Goal: Task Accomplishment & Management: Use online tool/utility

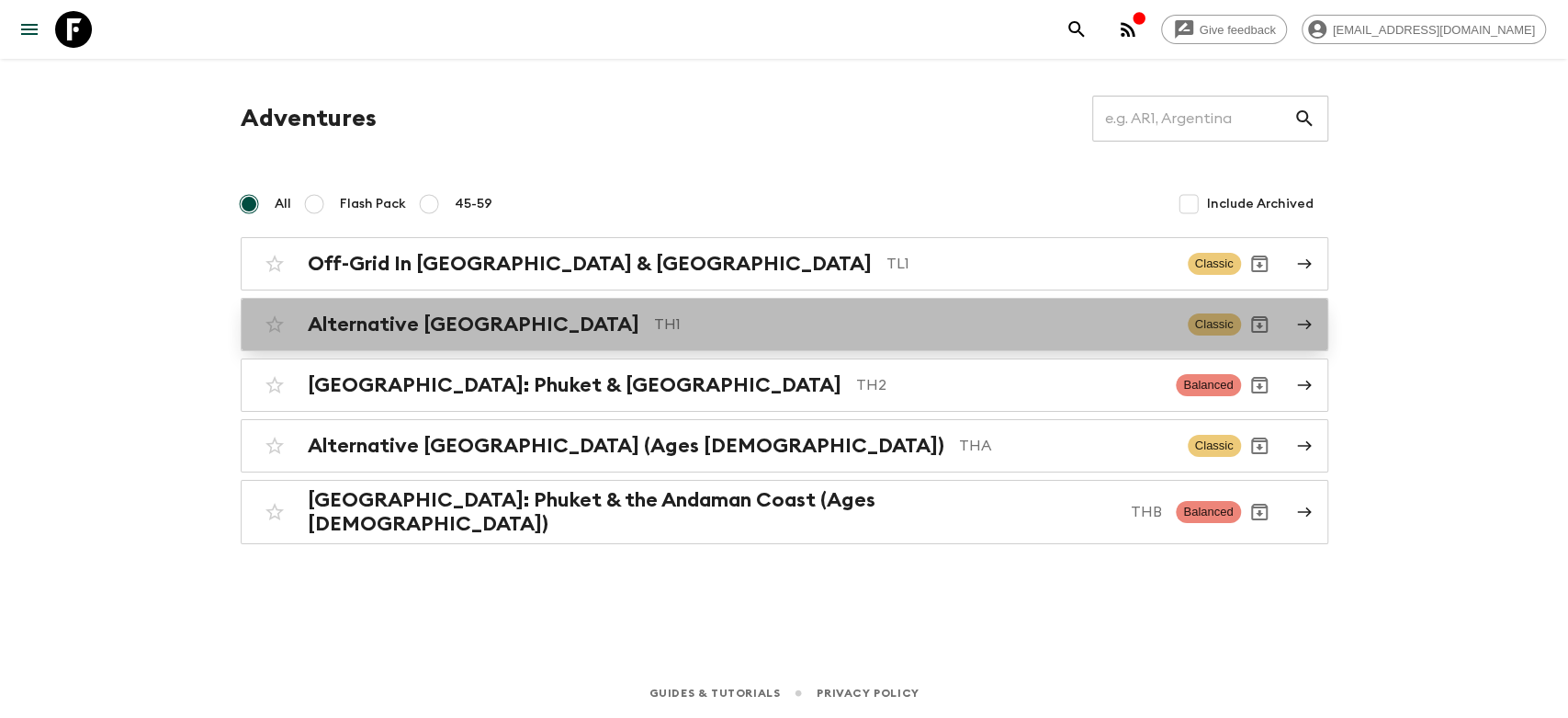
click at [448, 324] on h2 "Alternative [GEOGRAPHIC_DATA]" at bounding box center [473, 324] width 331 height 24
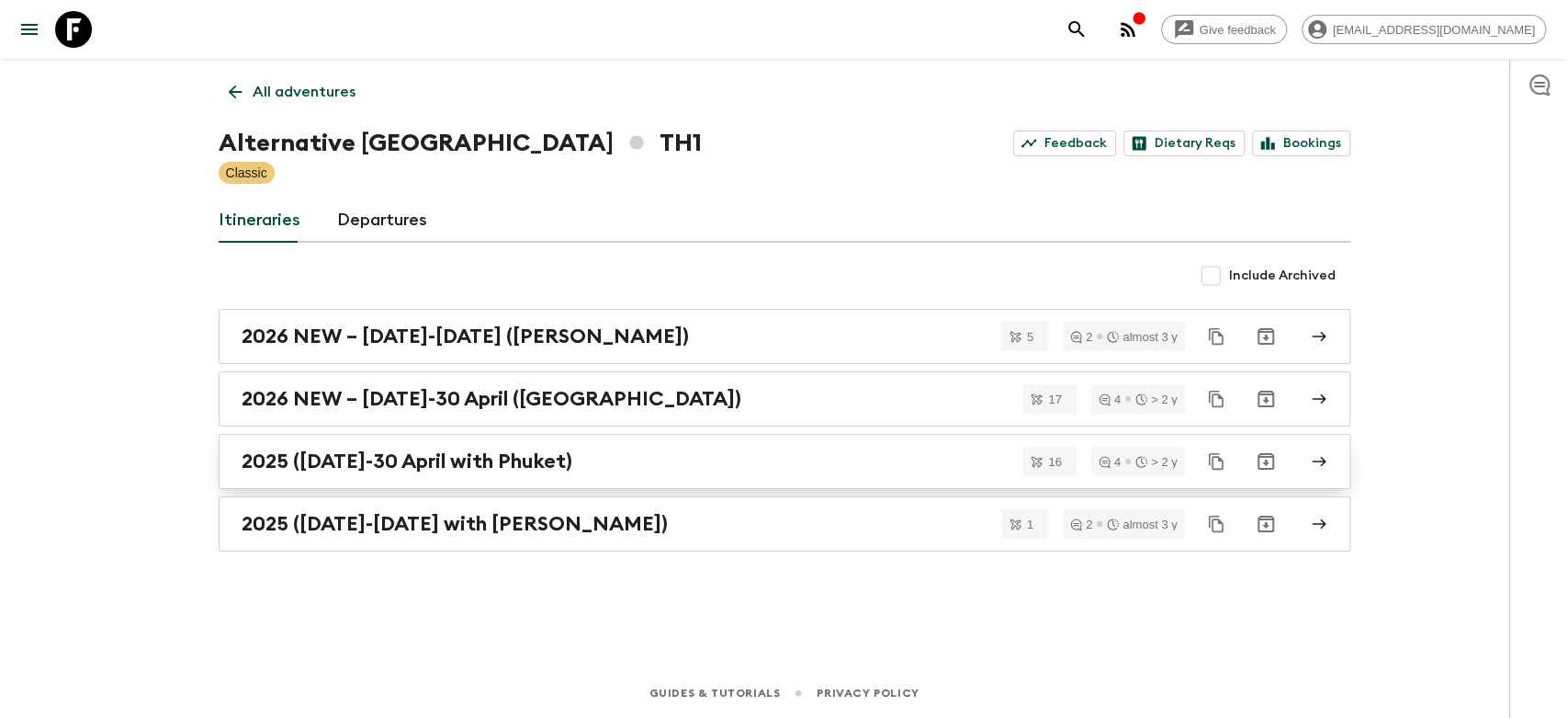
click at [456, 472] on h2 "2025 ([DATE]-30 April with Phuket)" at bounding box center [406, 461] width 330 height 24
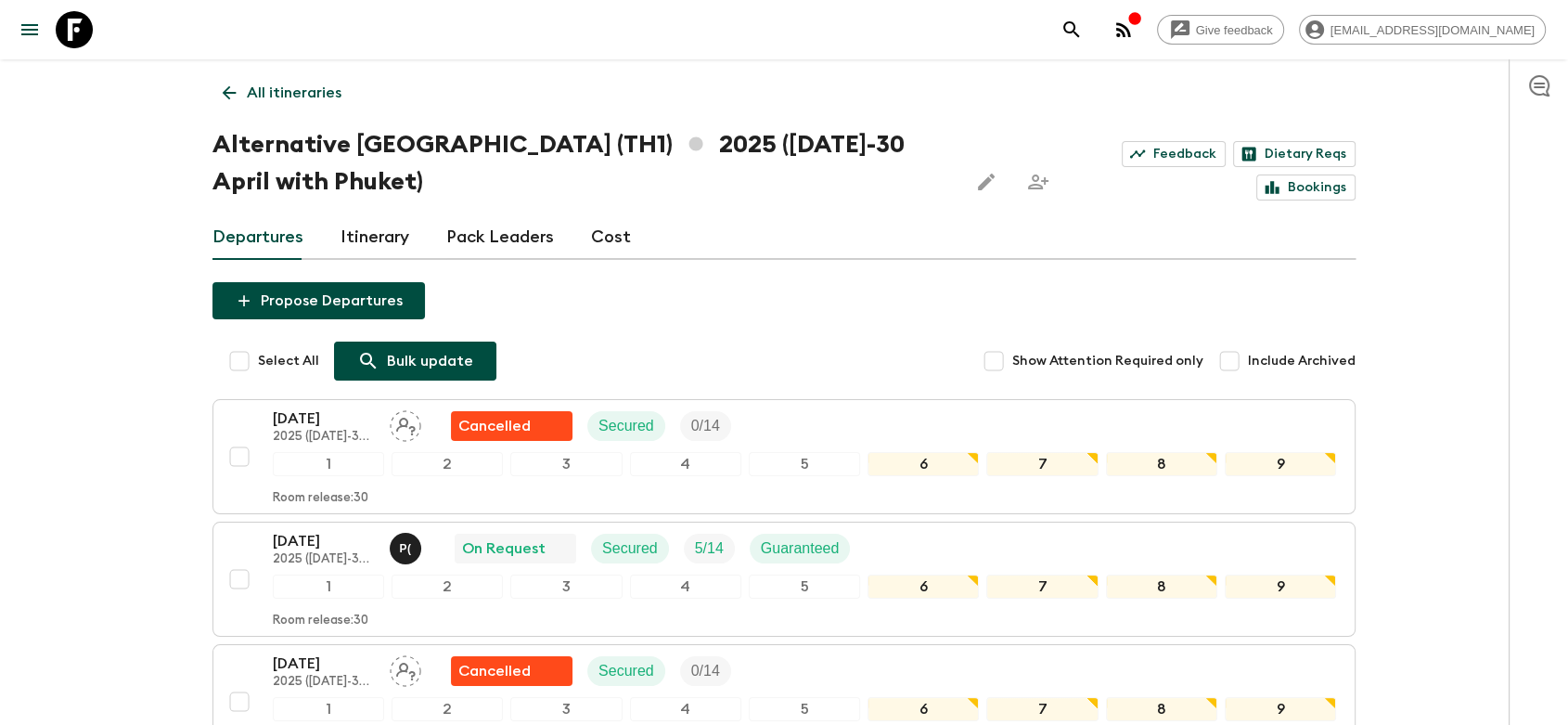
click at [387, 362] on p "Bulk update" at bounding box center [430, 361] width 87 height 23
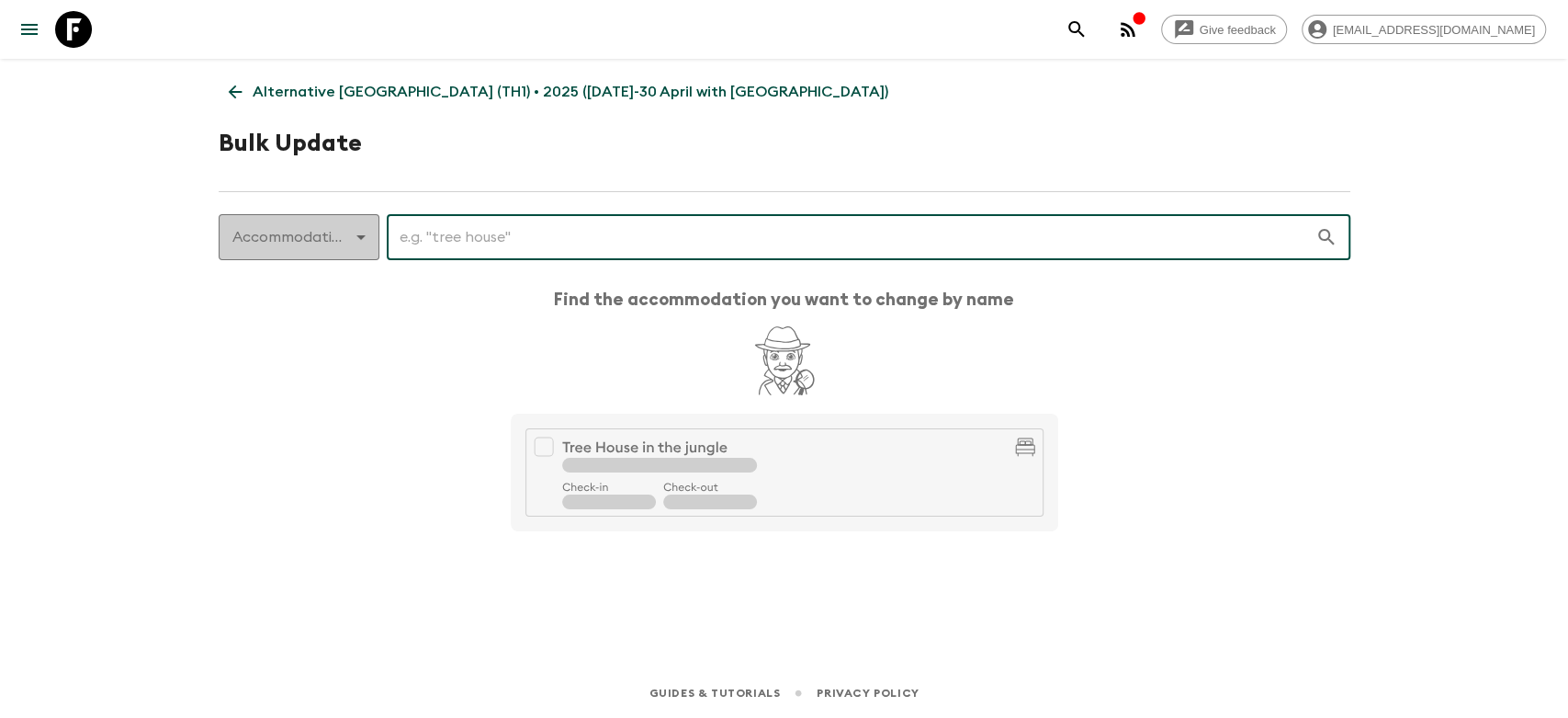
click at [357, 244] on body "Give feedback [EMAIL_ADDRESS][DOMAIN_NAME] Alternative [GEOGRAPHIC_DATA] (TH1) …" at bounding box center [784, 359] width 1568 height 718
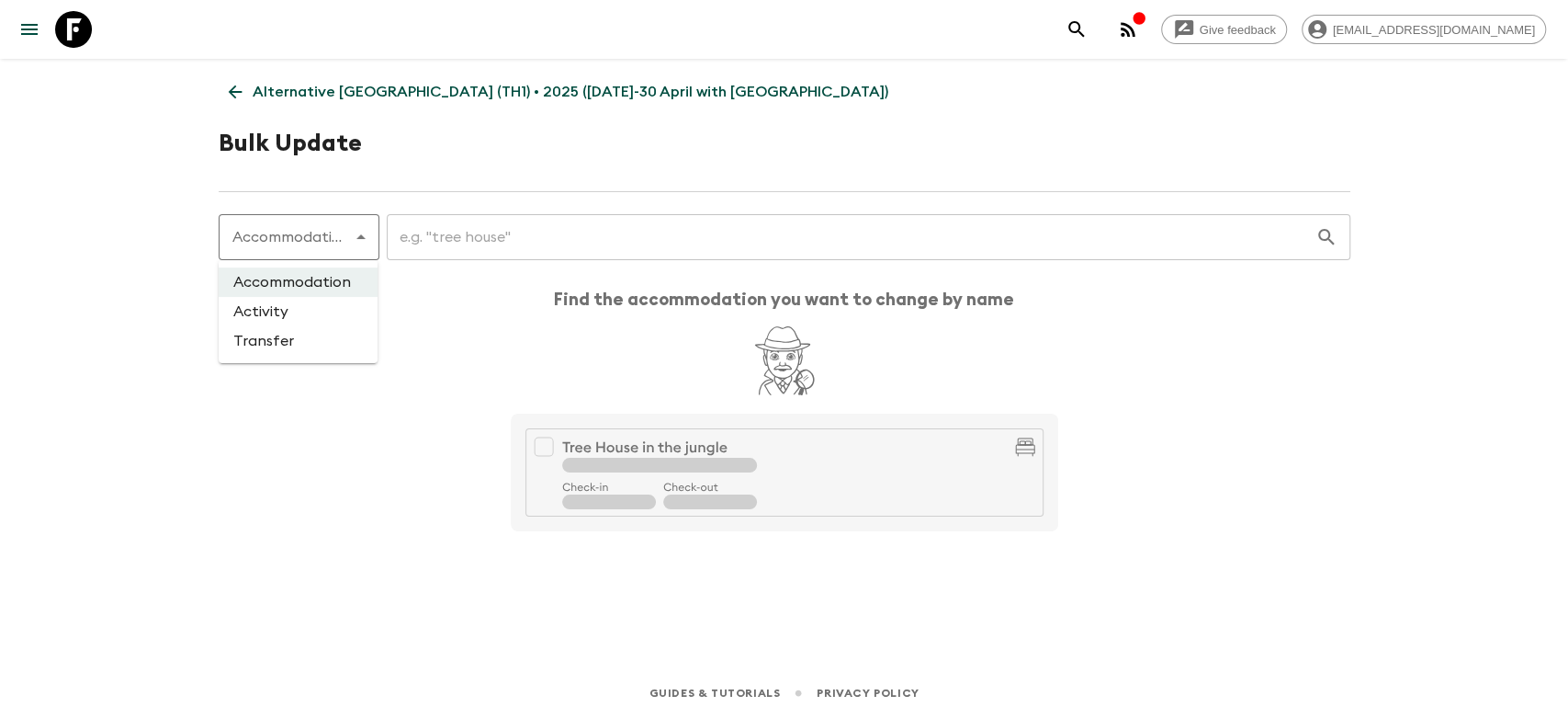
click at [463, 233] on div at bounding box center [784, 359] width 1568 height 718
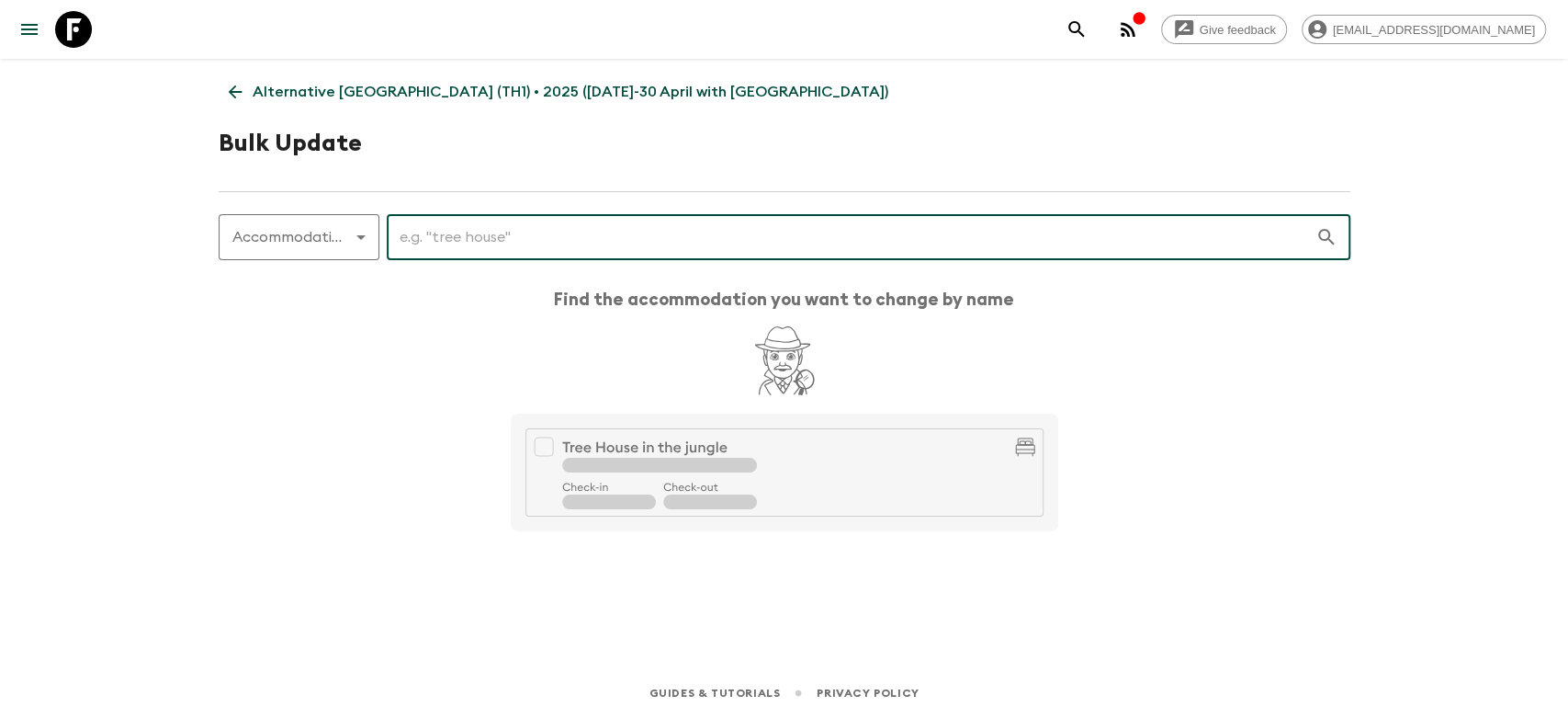
click at [483, 234] on input "text" at bounding box center [850, 237] width 928 height 52
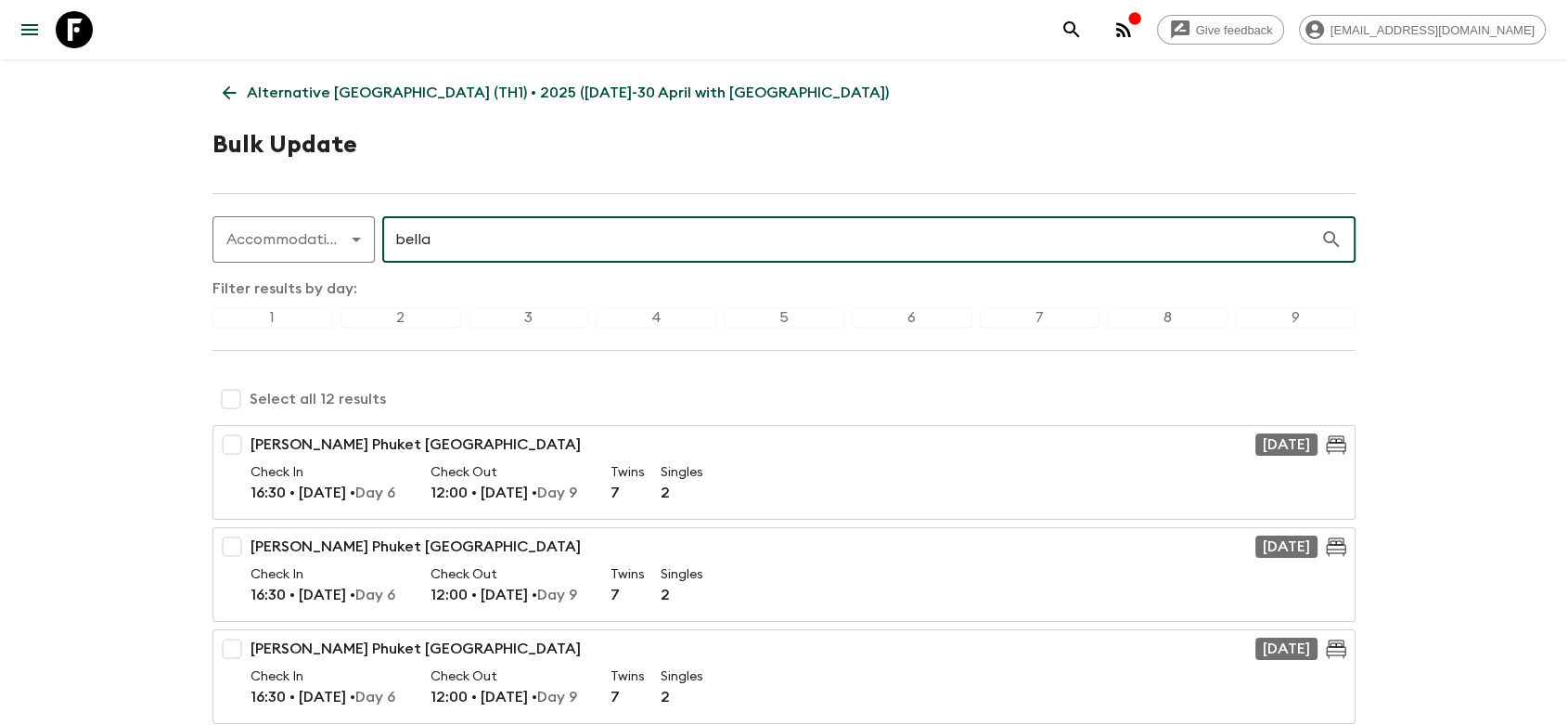
type input "bella"
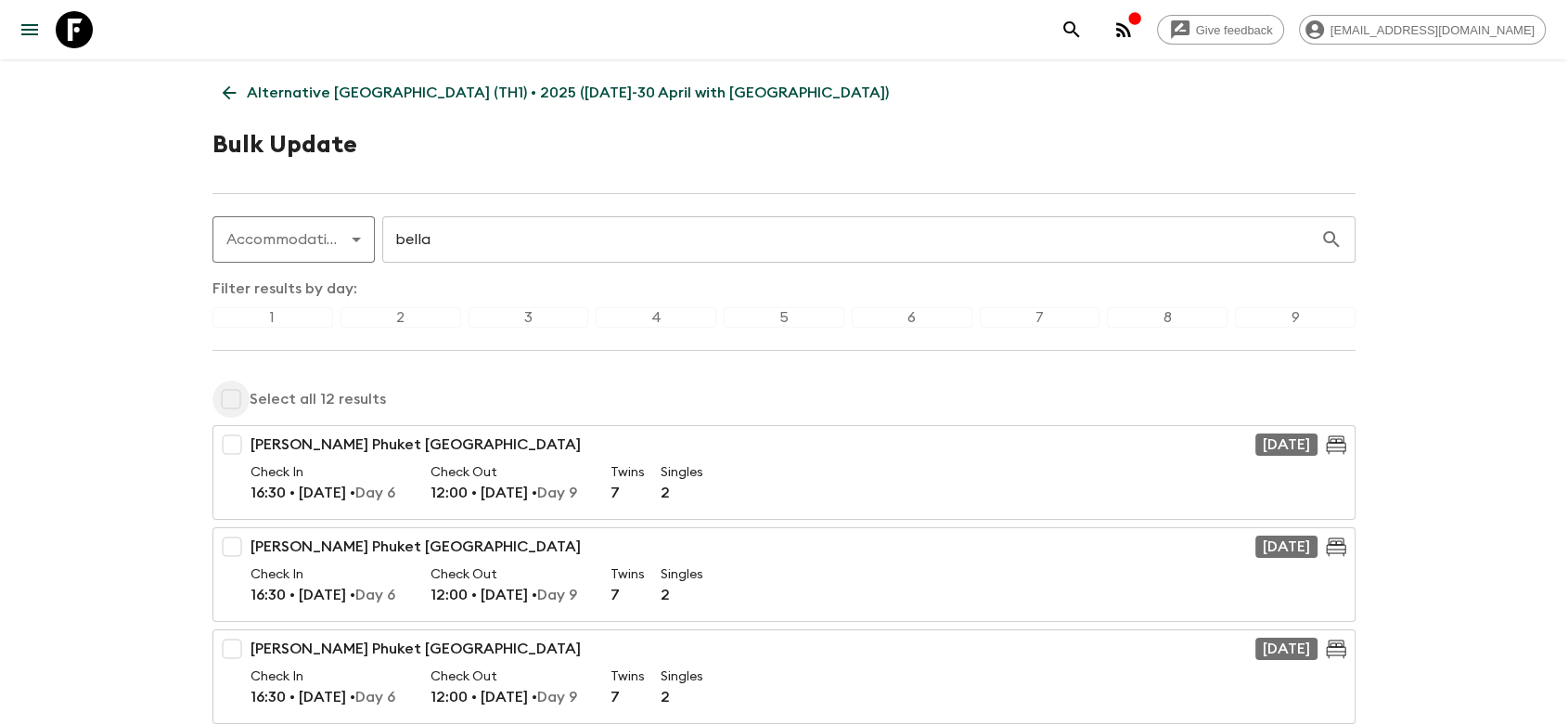
click at [232, 392] on input "checkbox" at bounding box center [231, 399] width 37 height 37
checkbox input "true"
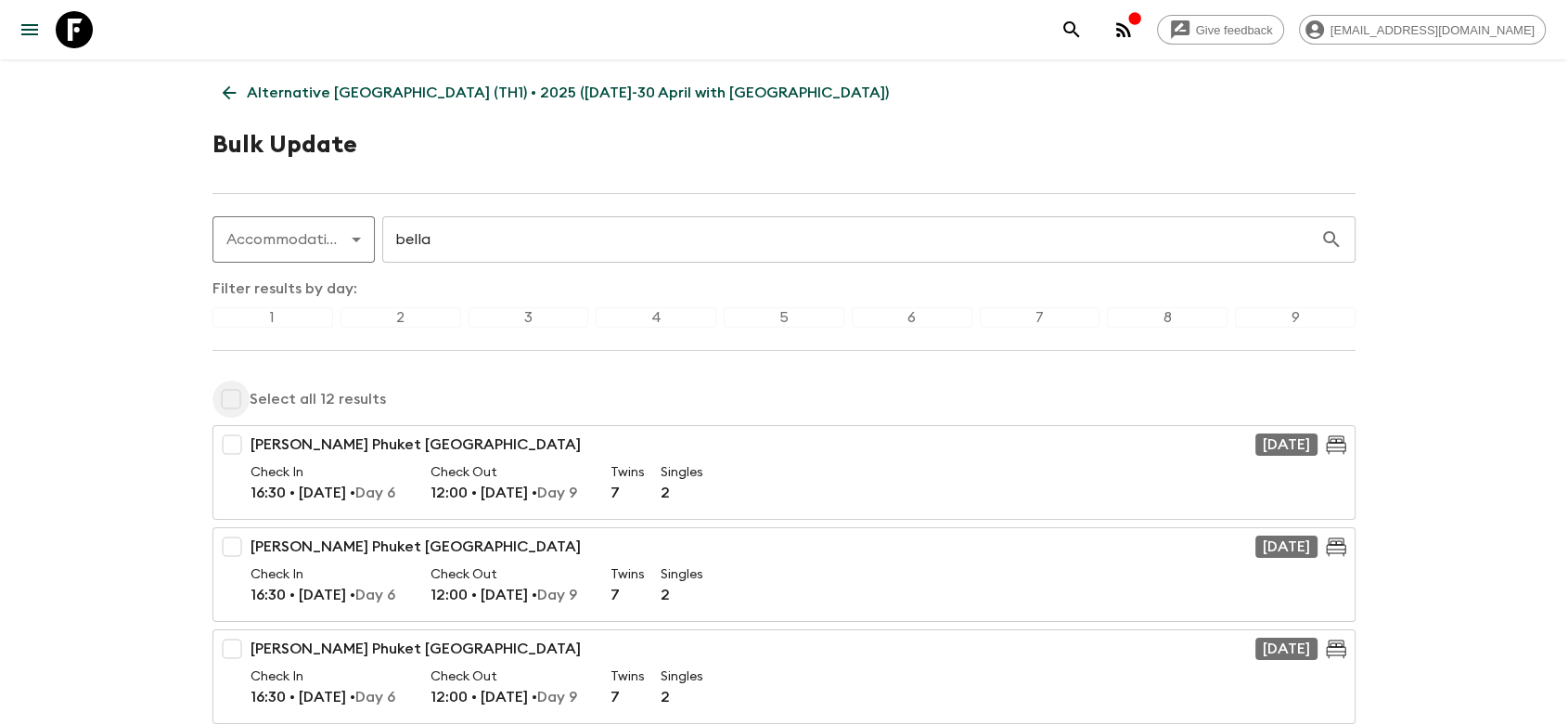
checkbox input "true"
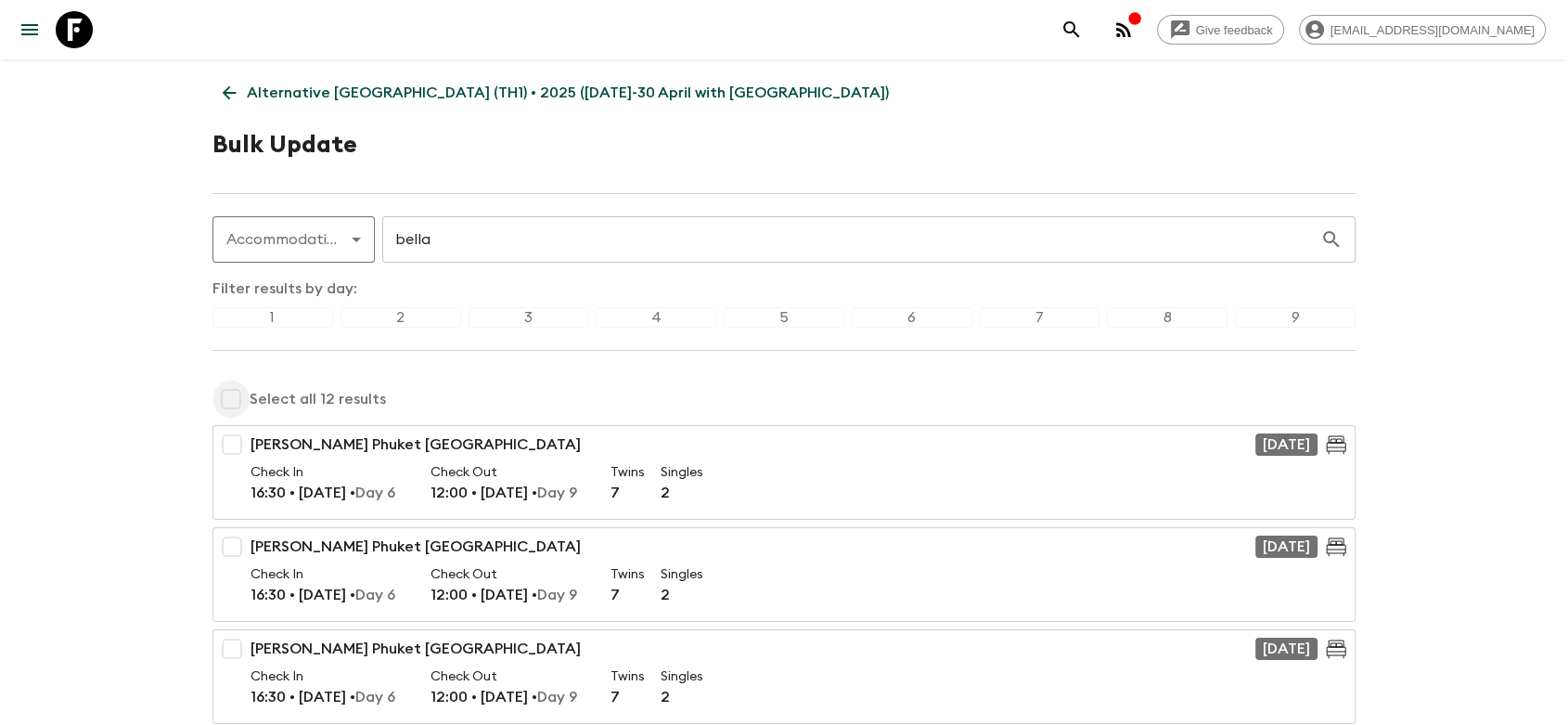
checkbox input "true"
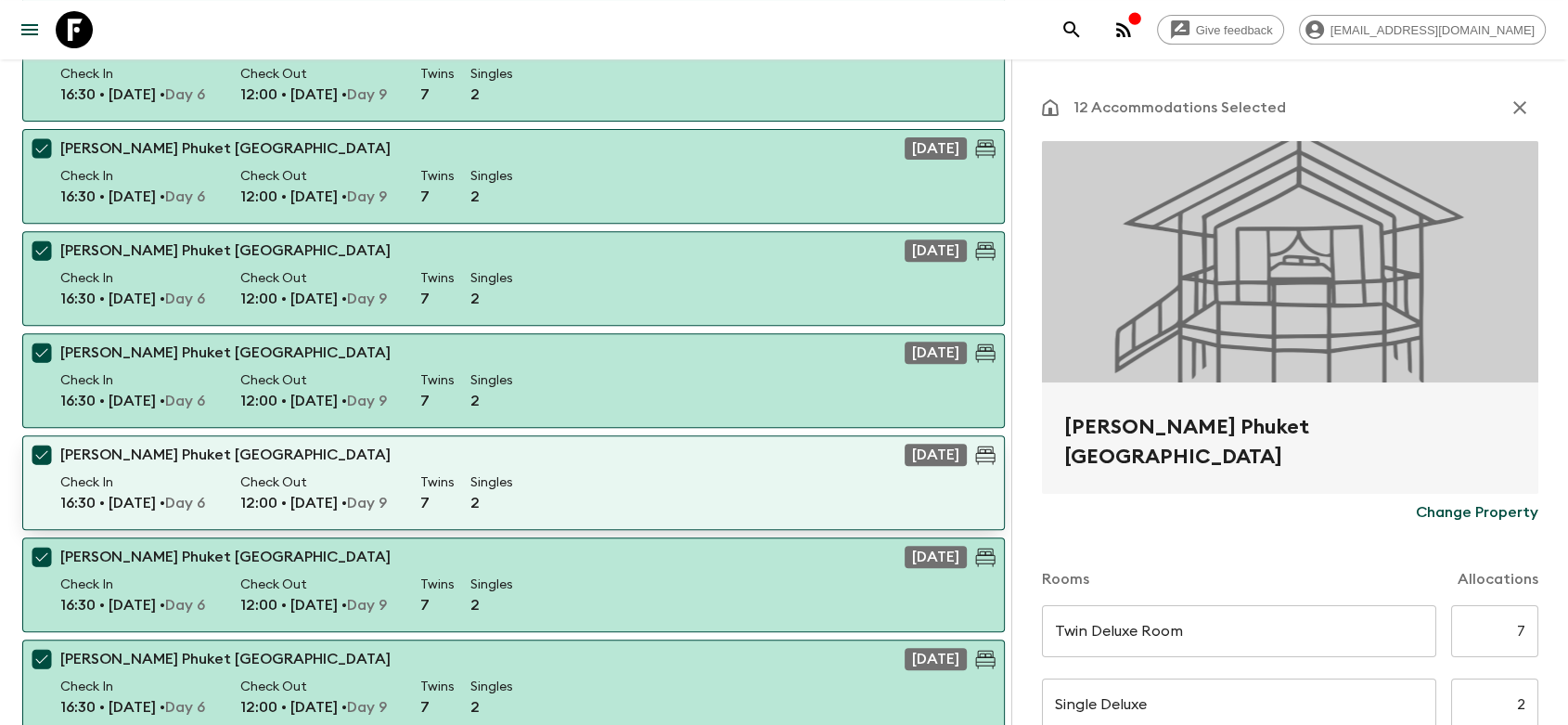
scroll to position [721, 0]
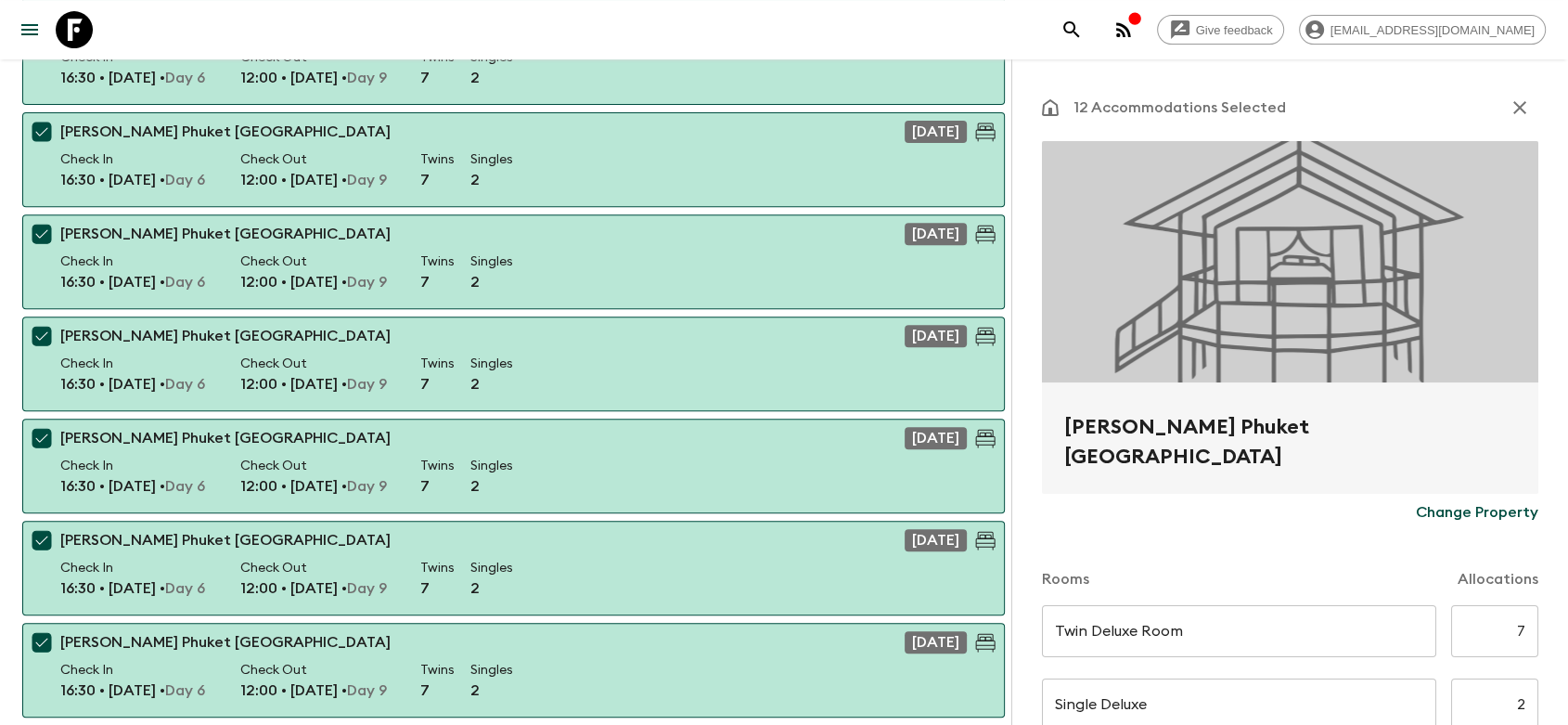
click at [1483, 514] on p "Change Property" at bounding box center [1477, 512] width 122 height 23
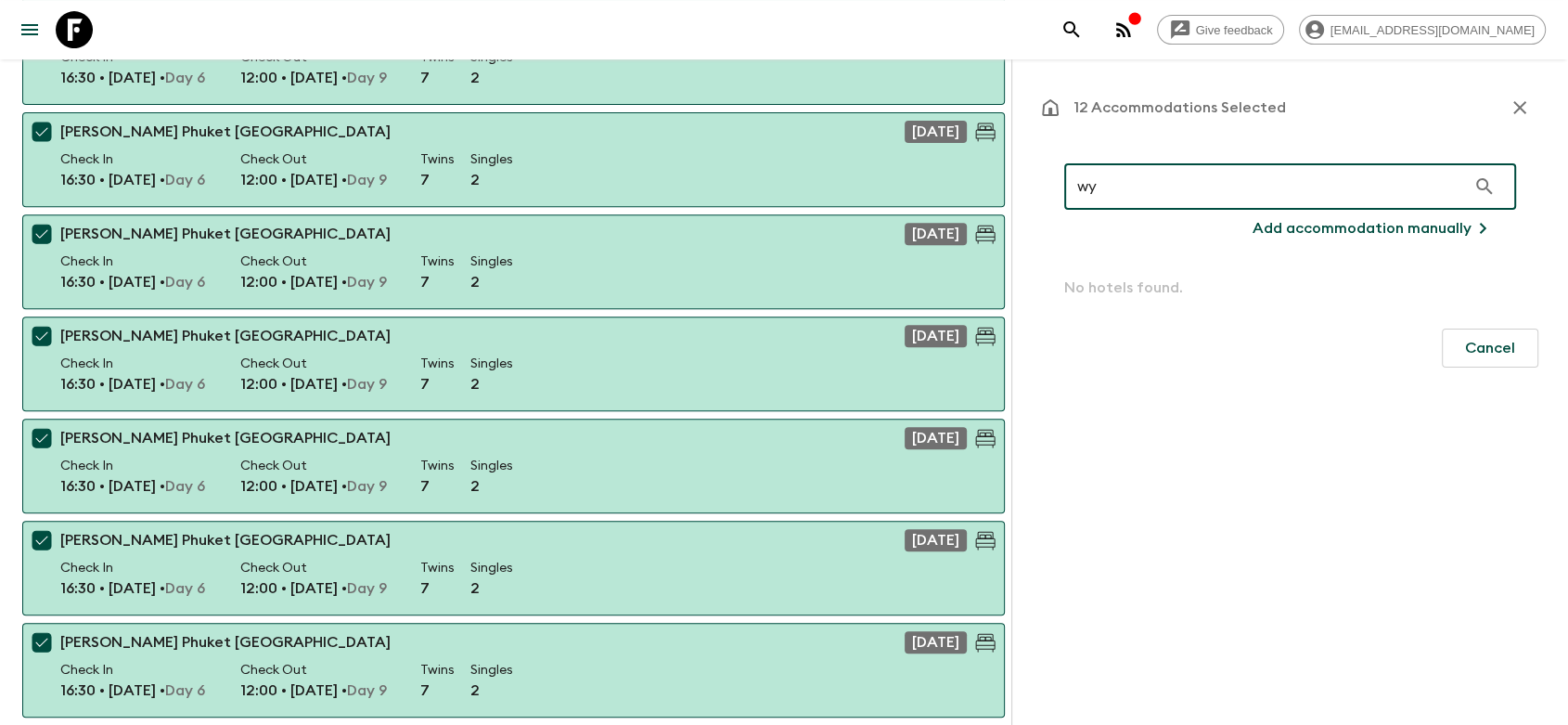
drag, startPoint x: 1217, startPoint y: 191, endPoint x: 1050, endPoint y: 194, distance: 167.0
click at [1050, 194] on div "wy ​ Add accommodation manually No hotels found." at bounding box center [1290, 230] width 497 height 180
click at [1118, 186] on input "wy" at bounding box center [1265, 186] width 401 height 52
drag, startPoint x: 1118, startPoint y: 186, endPoint x: 1008, endPoint y: 194, distance: 110.3
click at [1008, 194] on div "Alternative [GEOGRAPHIC_DATA] (TH1) • 2025 ([DATE]-30 April with Phuket) Bulk U…" at bounding box center [513, 130] width 1027 height 1583
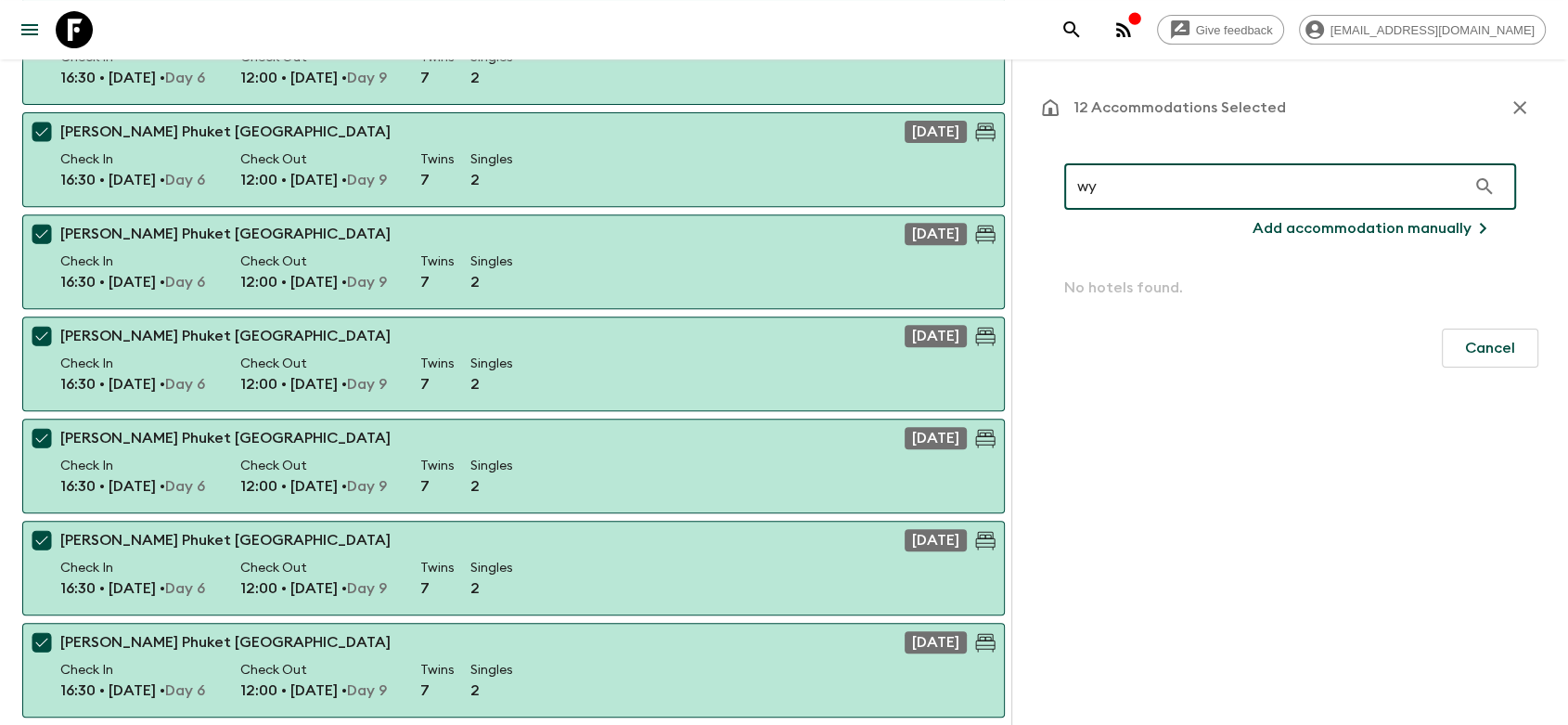
paste input "Wyndham"
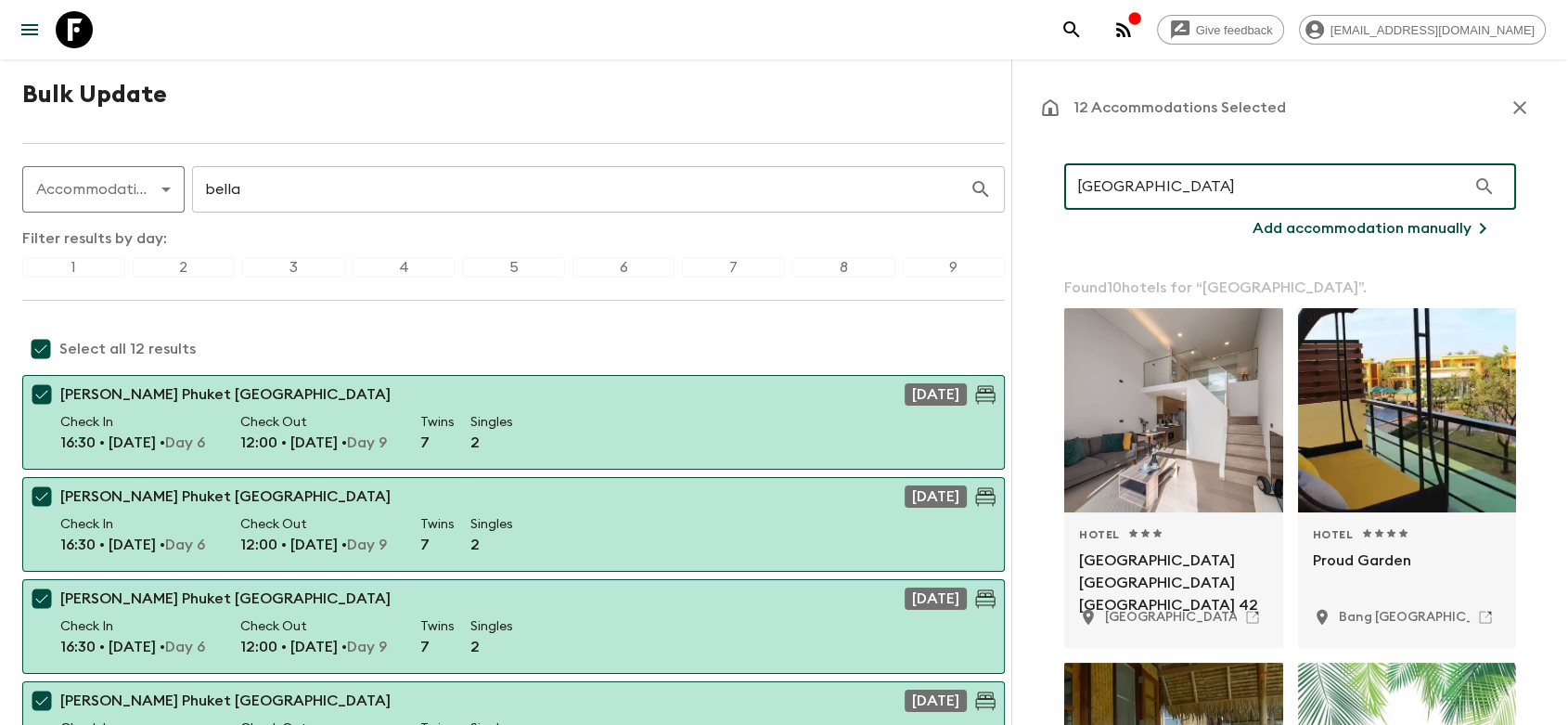
scroll to position [0, 0]
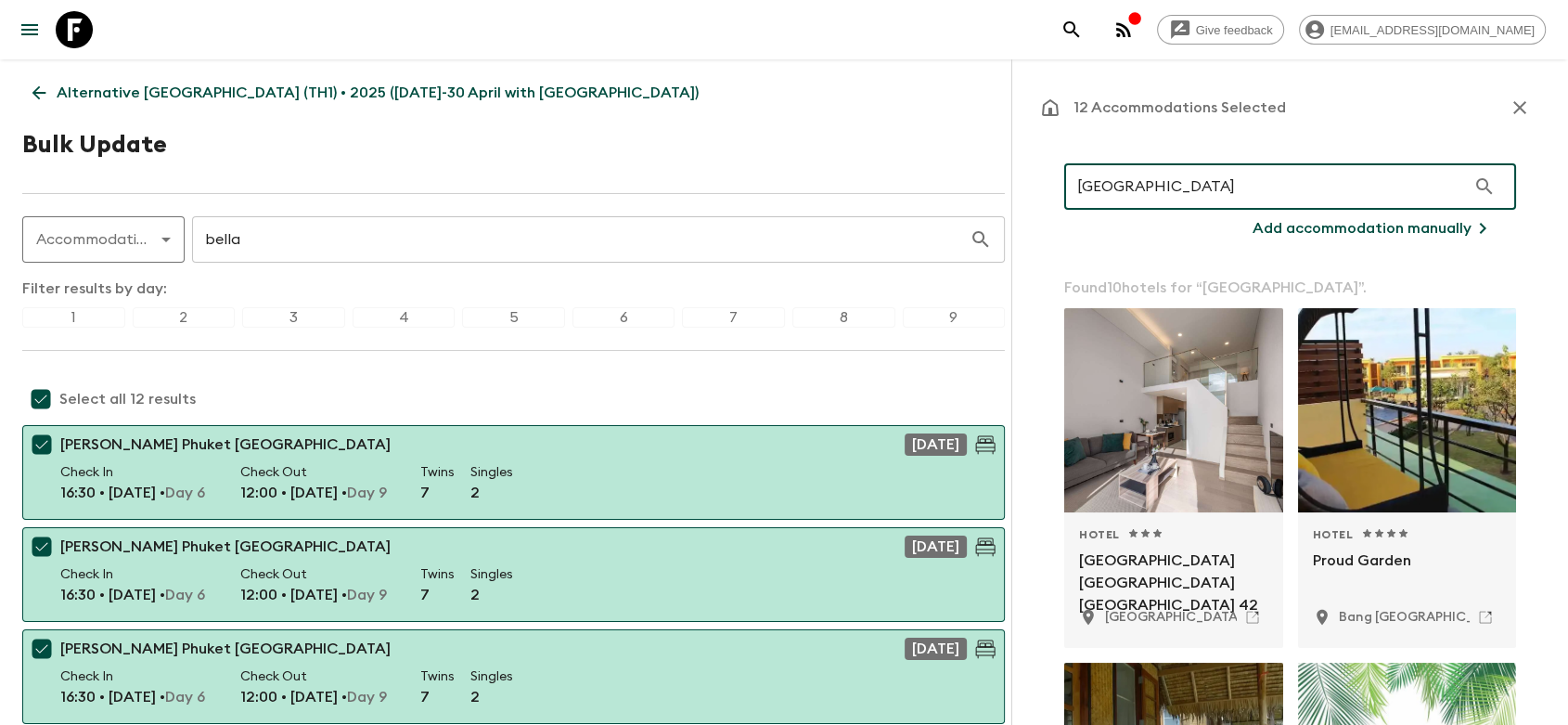
type input "[GEOGRAPHIC_DATA]"
click at [1305, 222] on p "Add accommodation manually" at bounding box center [1361, 228] width 219 height 23
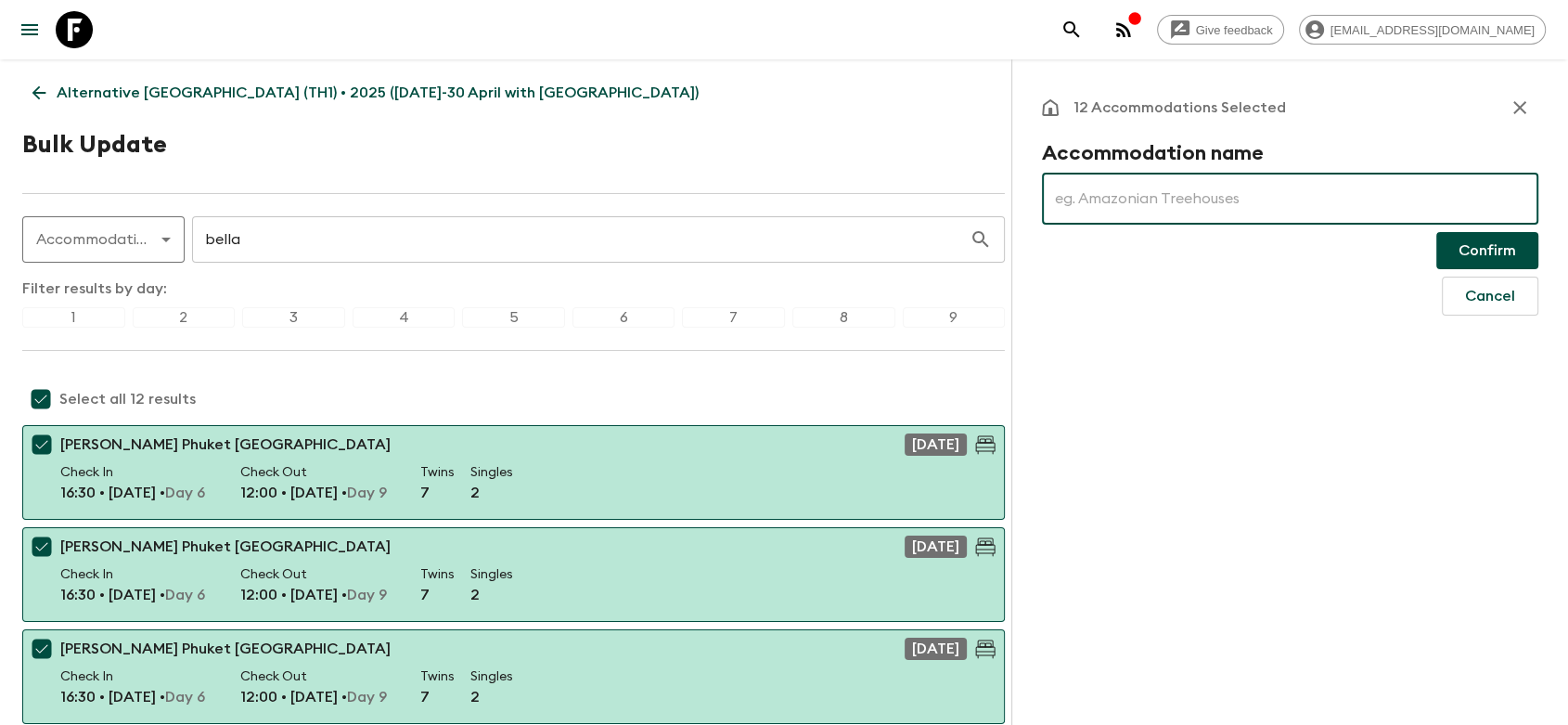
click at [1143, 190] on input "text" at bounding box center [1290, 198] width 497 height 52
paste input "Wyndham"
drag, startPoint x: 1153, startPoint y: 199, endPoint x: 941, endPoint y: 202, distance: 212.0
paste input "Garden Phuket Kamala"
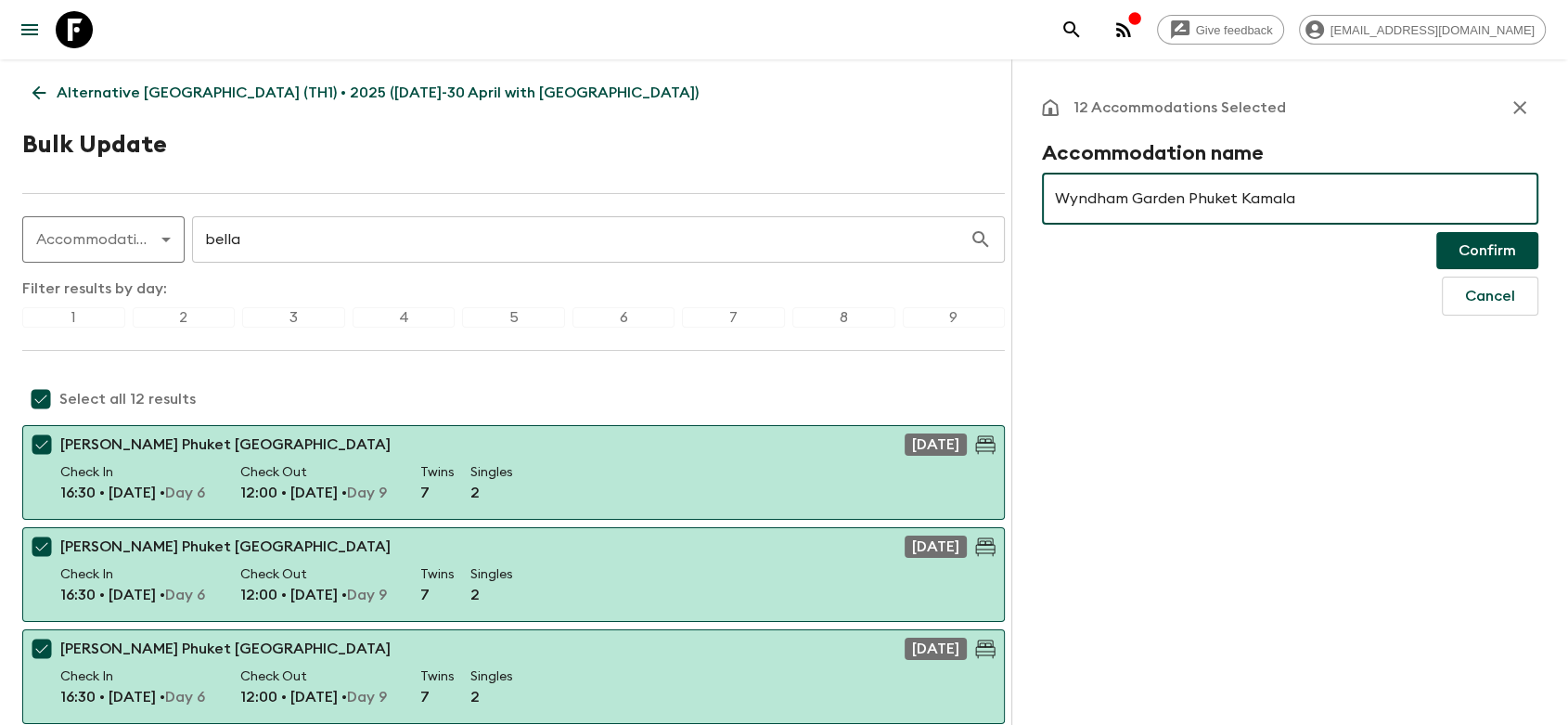
type input "Wyndham Garden Phuket Kamala"
click at [1470, 247] on button "Confirm" at bounding box center [1487, 251] width 102 height 37
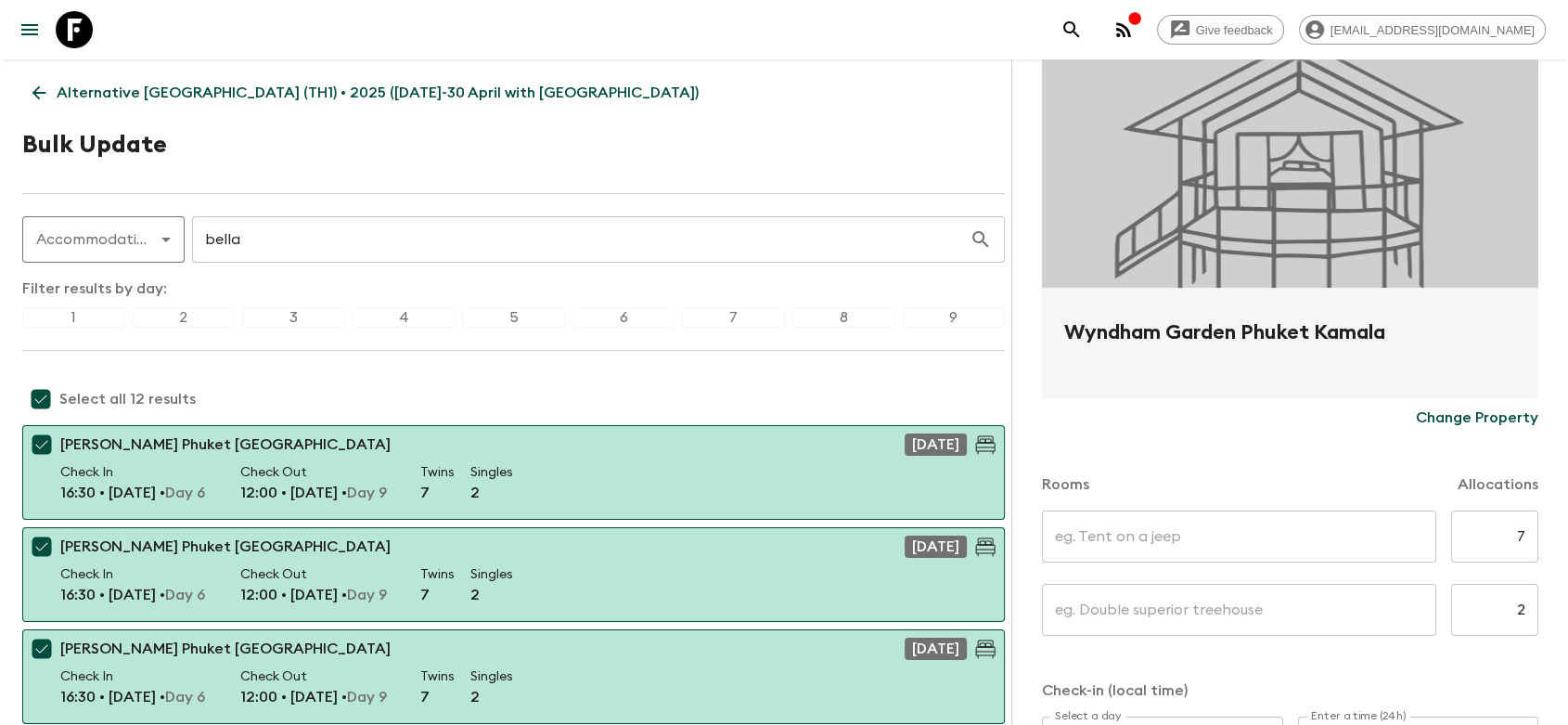
scroll to position [206, 0]
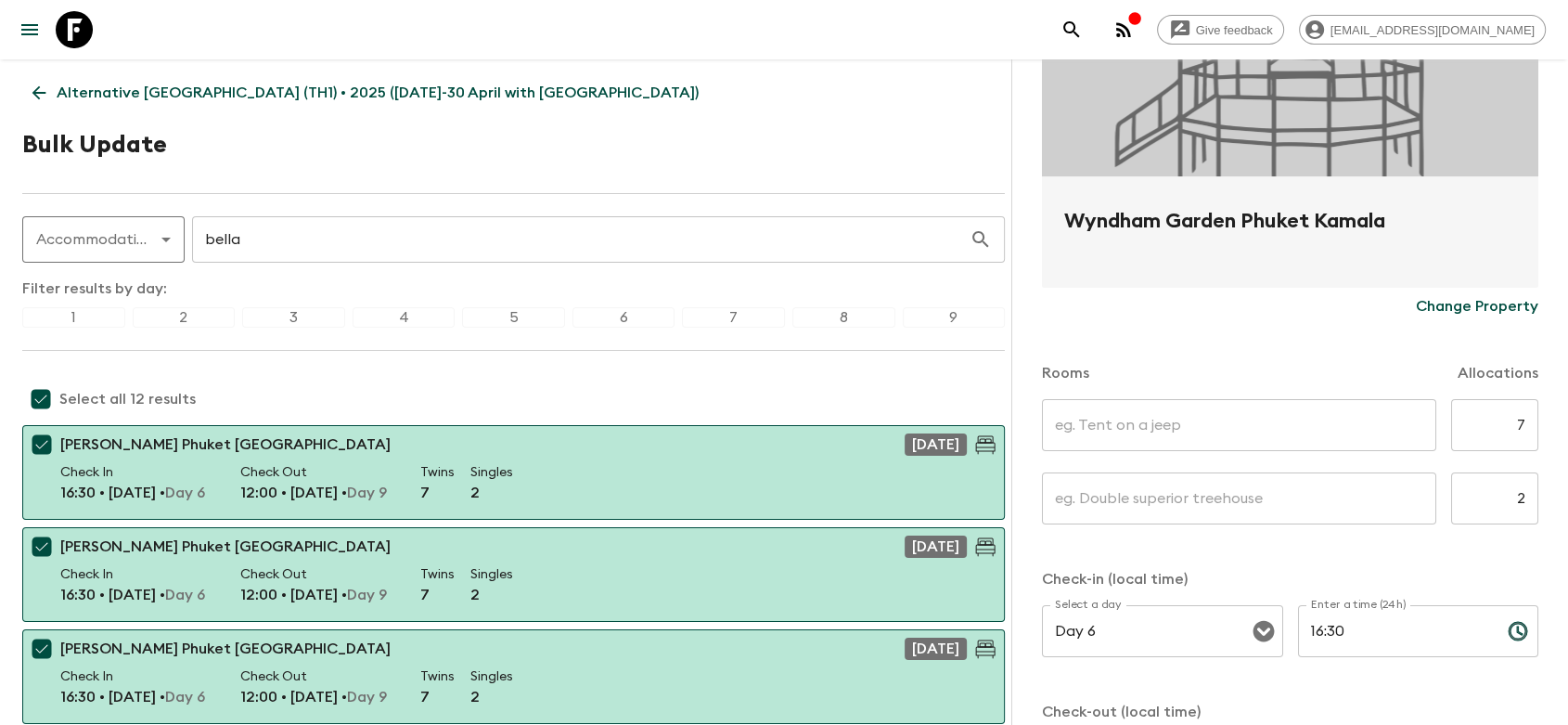
click at [1125, 420] on input "text" at bounding box center [1238, 425] width 394 height 52
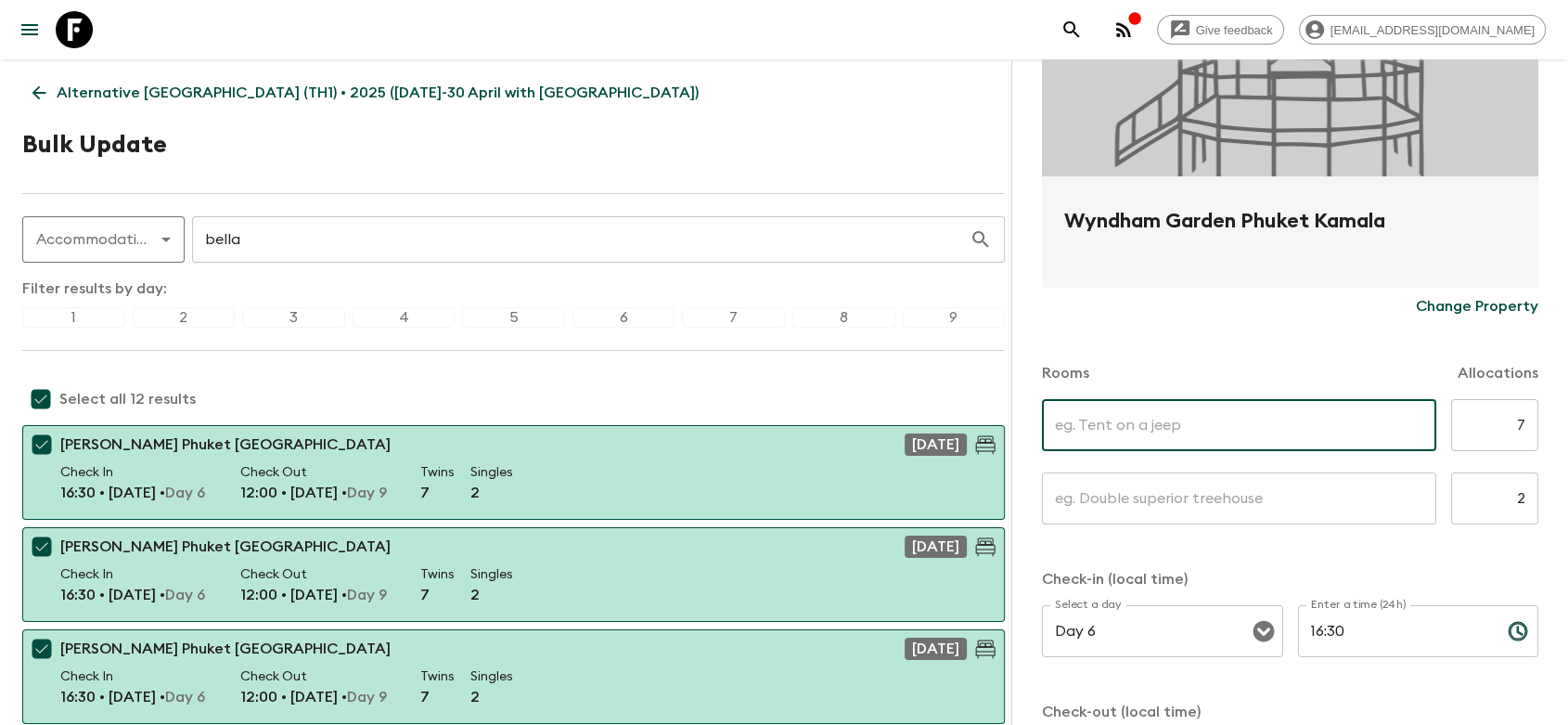
click at [1158, 435] on input "text" at bounding box center [1238, 425] width 394 height 52
type input "[GEOGRAPHIC_DATA]"
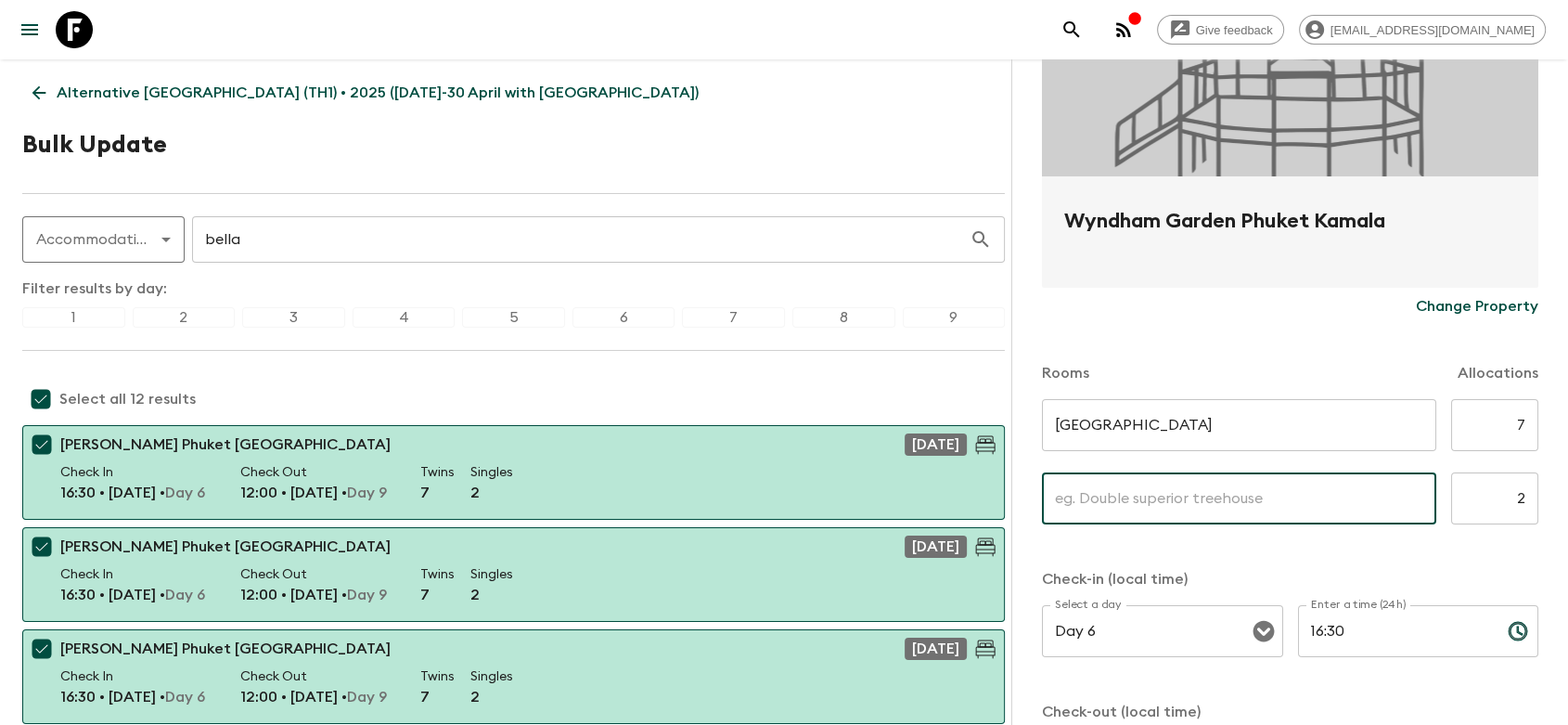
click at [1126, 490] on input "text" at bounding box center [1238, 498] width 394 height 52
type input "Single Superior Room"
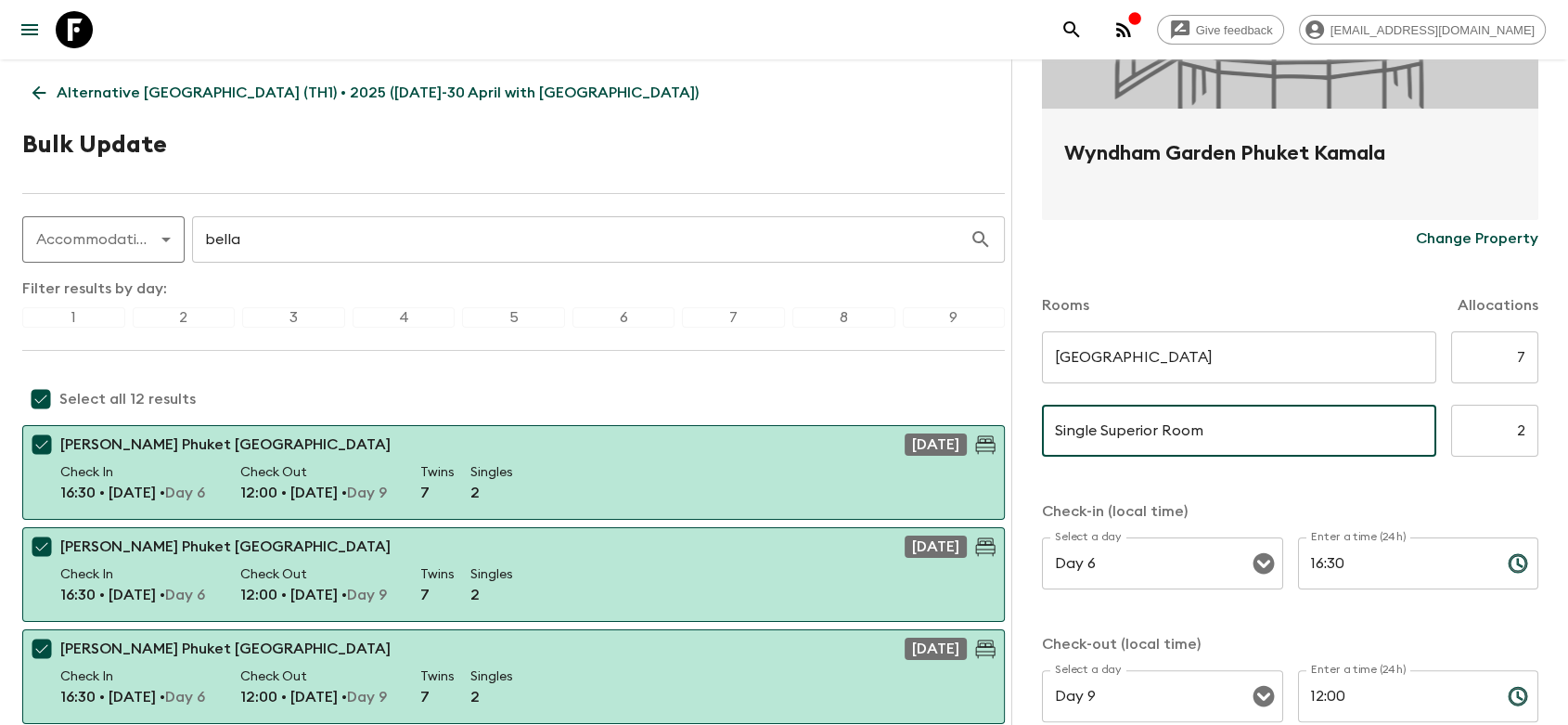
scroll to position [390, 0]
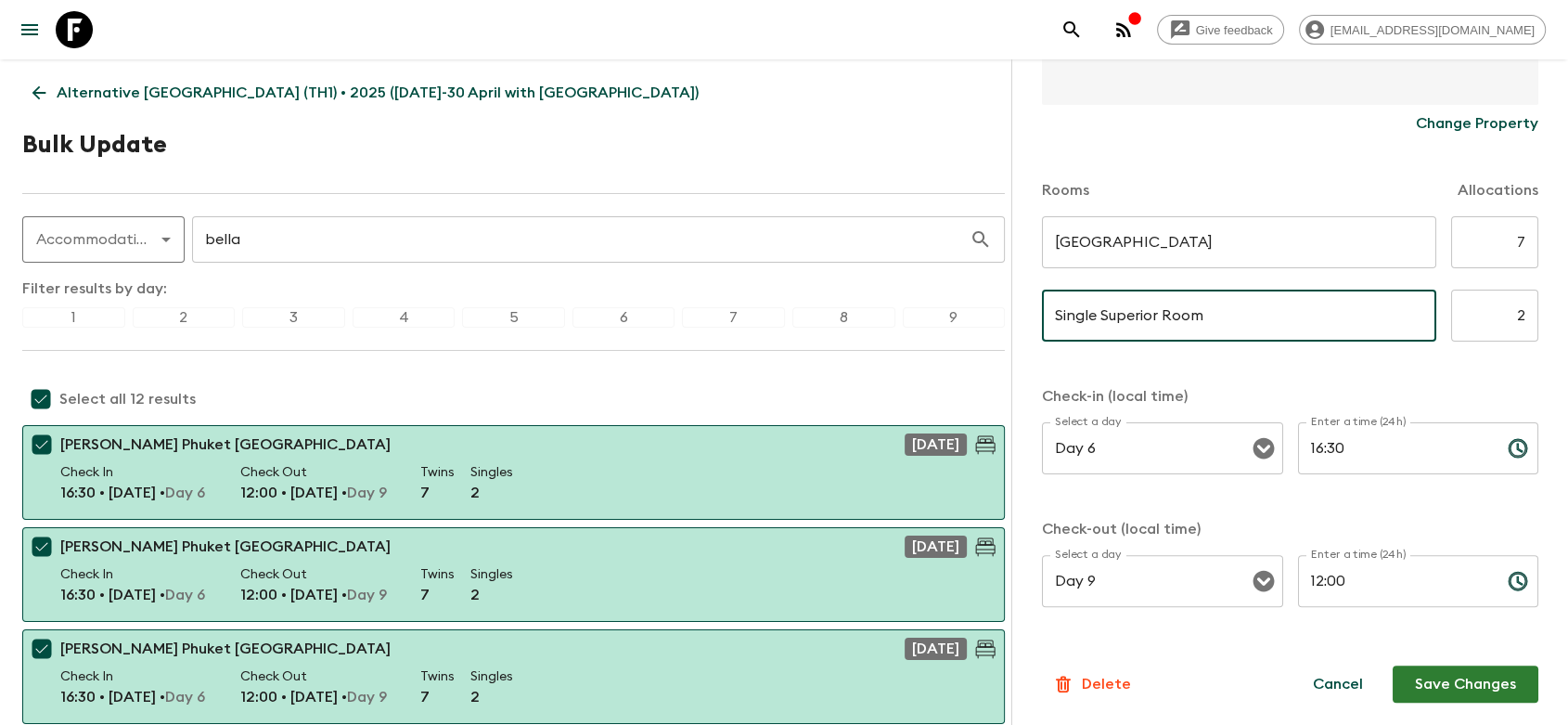
drag, startPoint x: 1474, startPoint y: 677, endPoint x: 1458, endPoint y: 678, distance: 16.0
click at [1473, 677] on button "Save Changes" at bounding box center [1466, 684] width 146 height 37
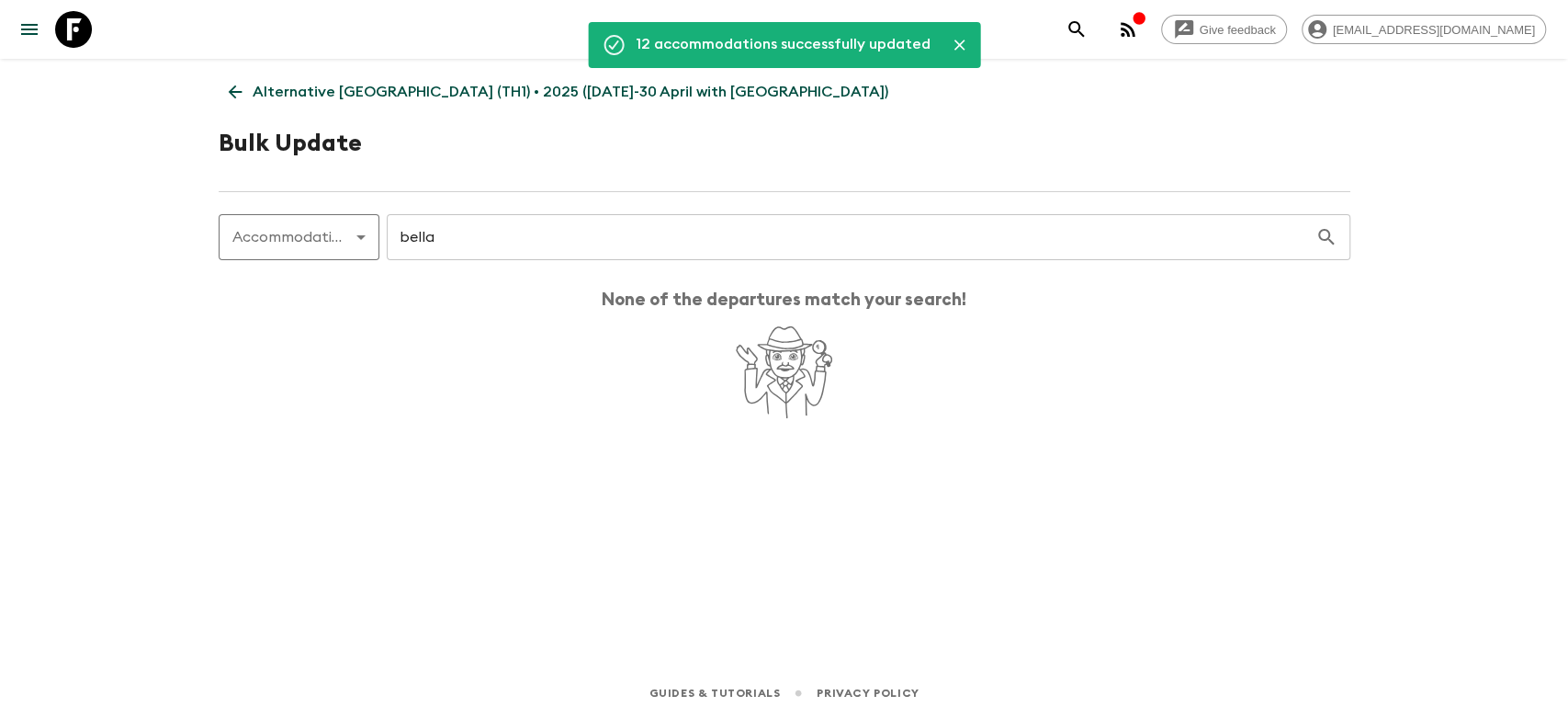
drag, startPoint x: 438, startPoint y: 423, endPoint x: 404, endPoint y: 358, distance: 73.4
click at [438, 423] on div "12 accommodations successfully updated Alternative [GEOGRAPHIC_DATA] (TH1) • 20…" at bounding box center [784, 337] width 1176 height 557
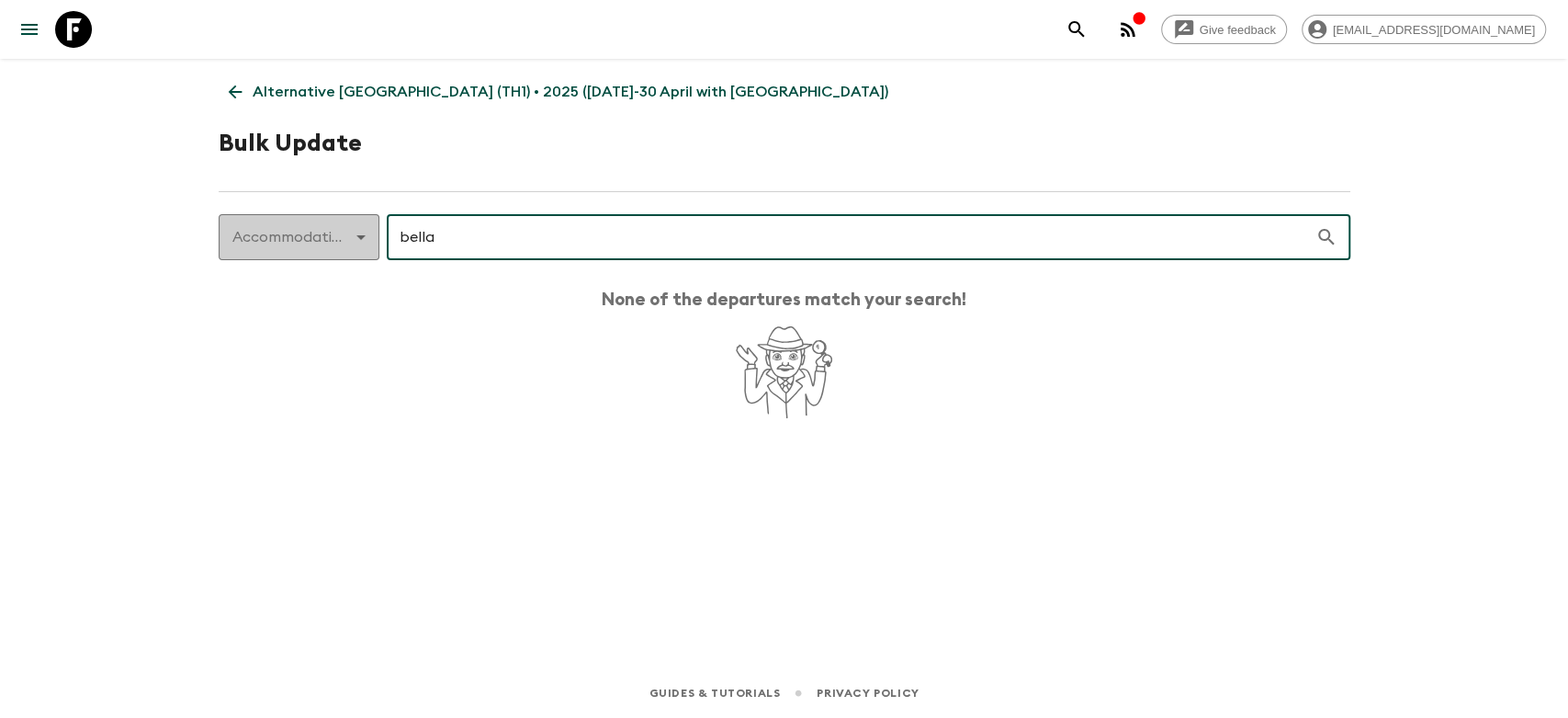
drag, startPoint x: 460, startPoint y: 245, endPoint x: 346, endPoint y: 248, distance: 114.0
click at [346, 248] on div "Accommodation accommodation ​ bella ​" at bounding box center [784, 237] width 1132 height 46
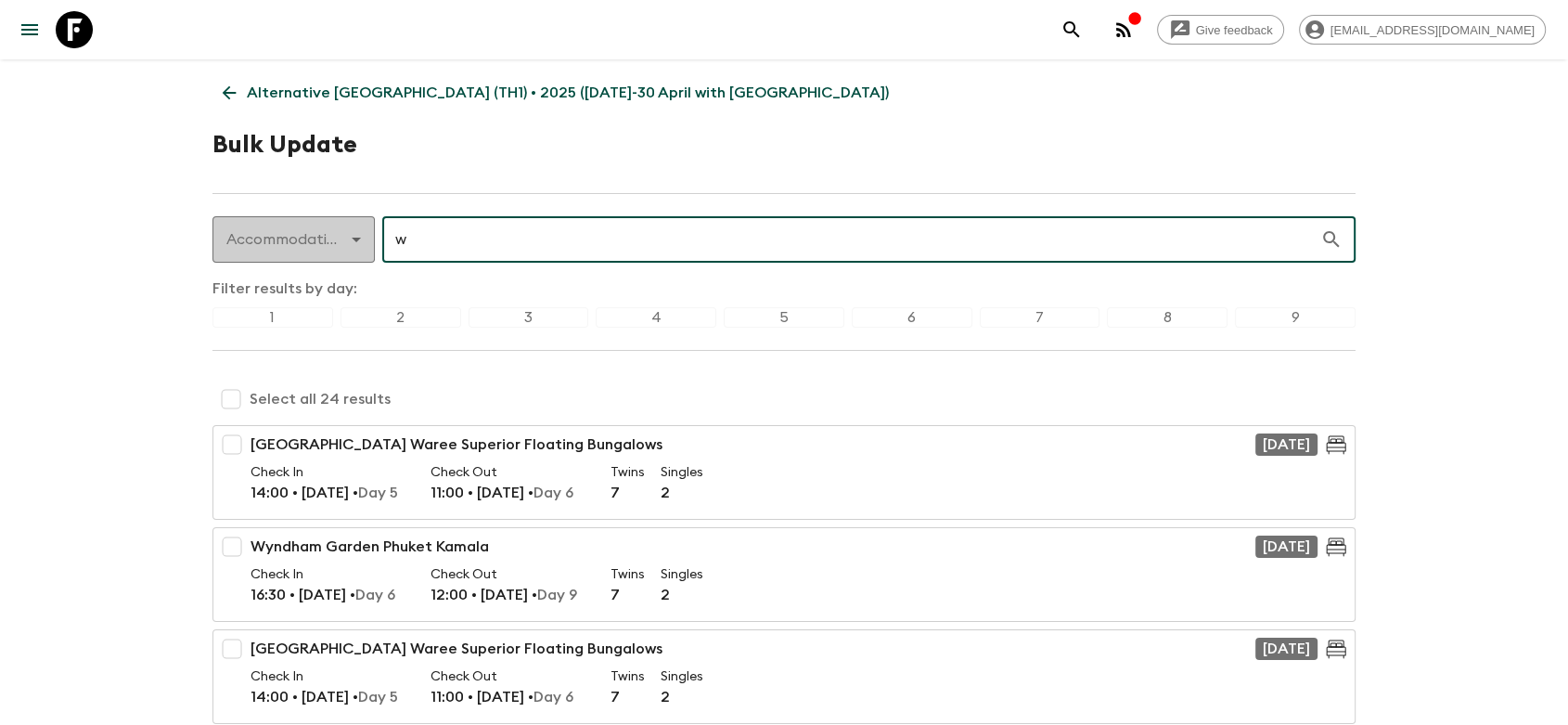
type input "wy"
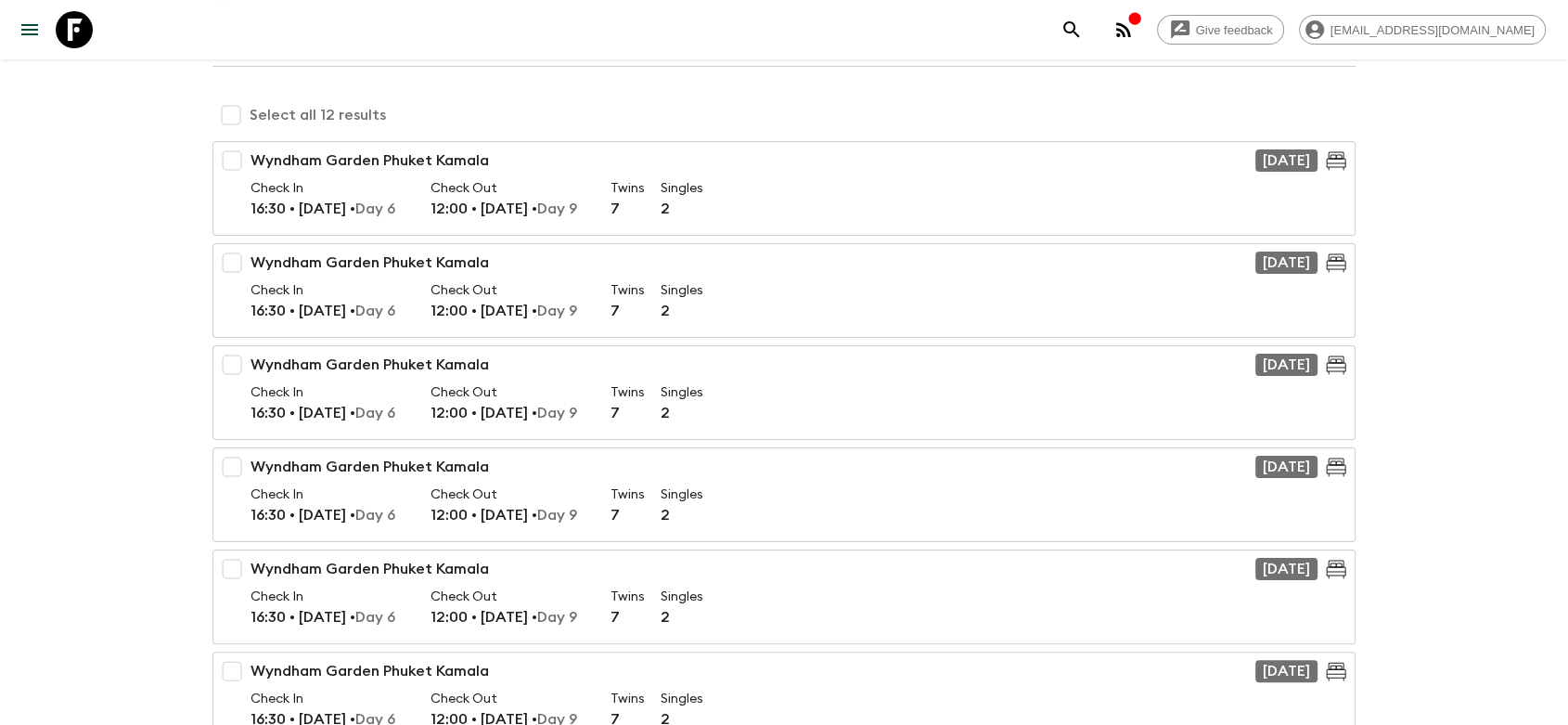
scroll to position [103, 0]
